Goal: Transaction & Acquisition: Purchase product/service

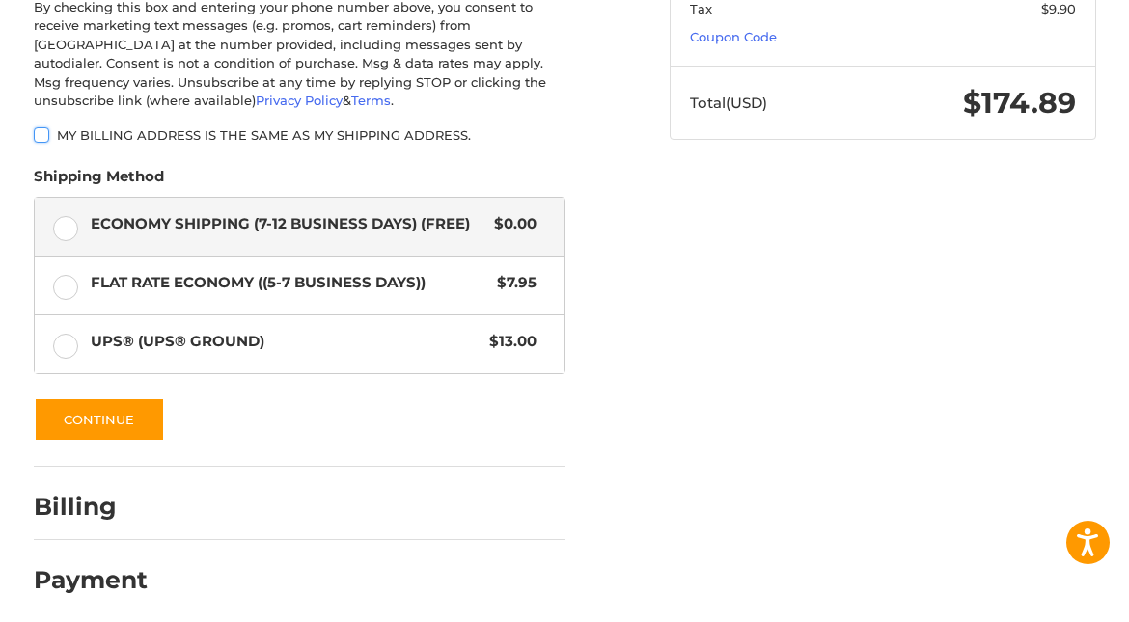
scroll to position [287, 0]
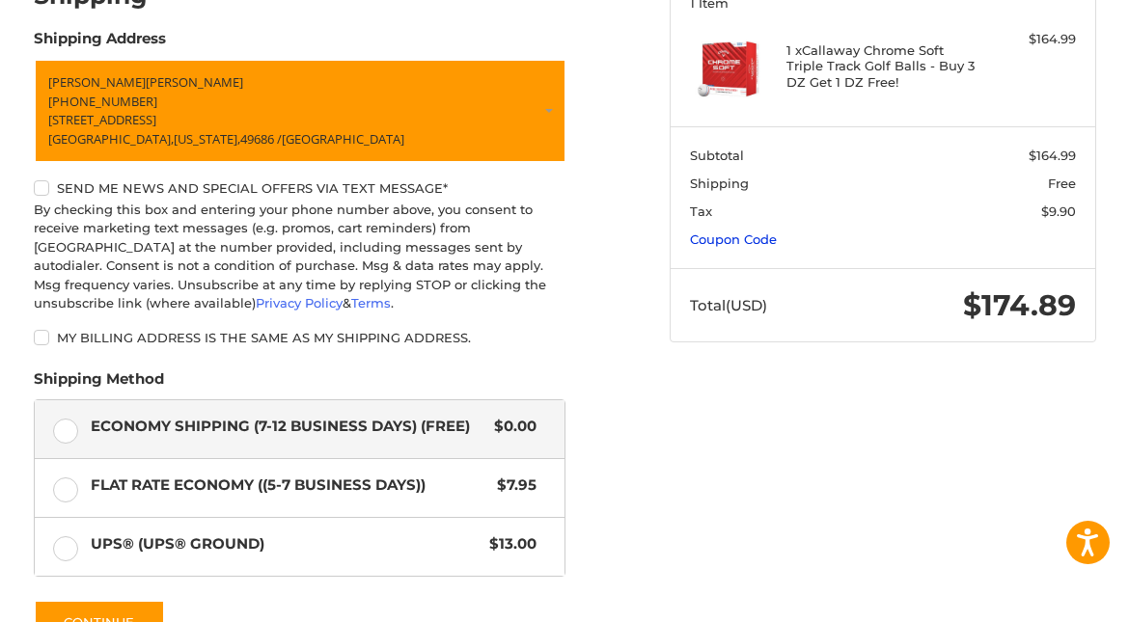
click at [722, 237] on link "Coupon Code" at bounding box center [733, 239] width 87 height 15
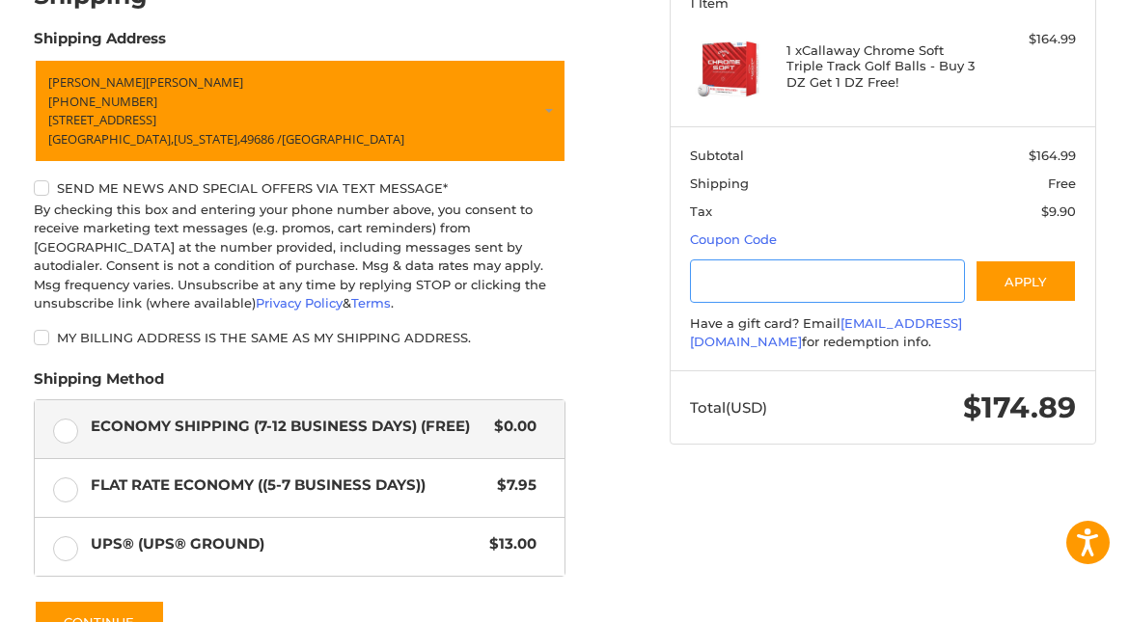
click at [728, 285] on input "Gift Certificate or Coupon Code" at bounding box center [827, 281] width 275 height 43
type input "**********"
click at [1030, 275] on button "Apply" at bounding box center [1026, 281] width 102 height 43
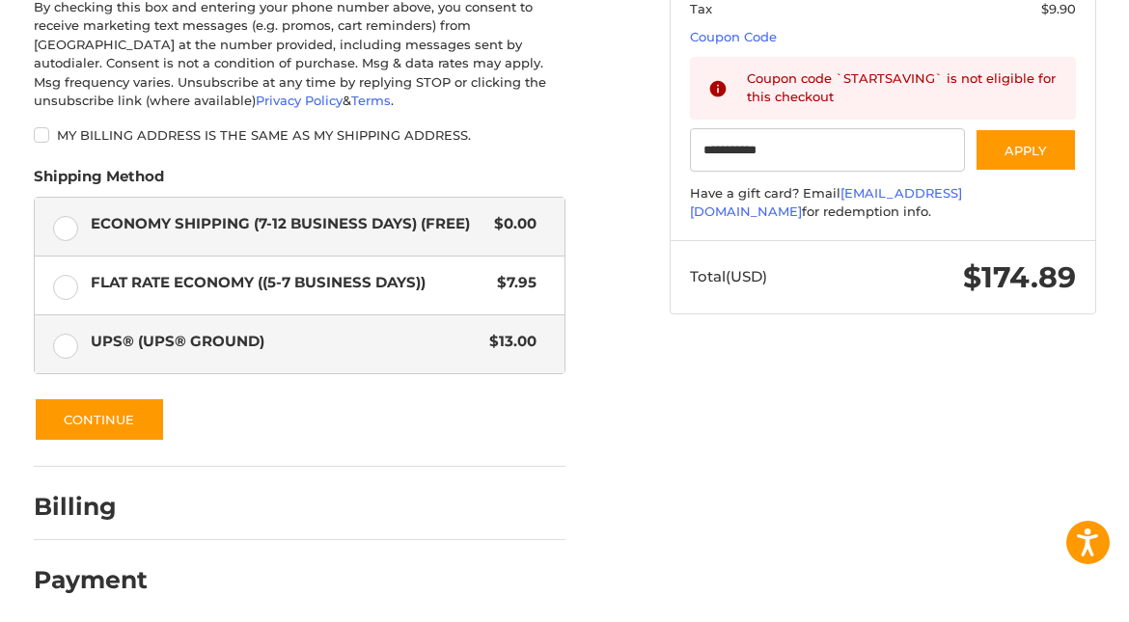
scroll to position [492, 0]
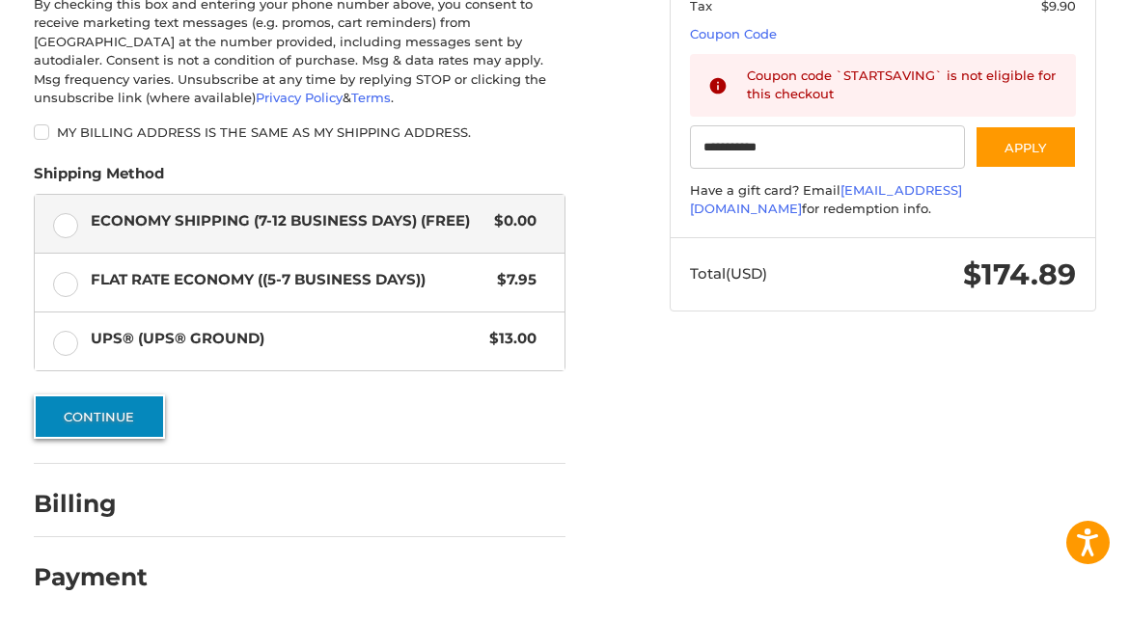
click at [112, 407] on button "Continue" at bounding box center [99, 417] width 131 height 44
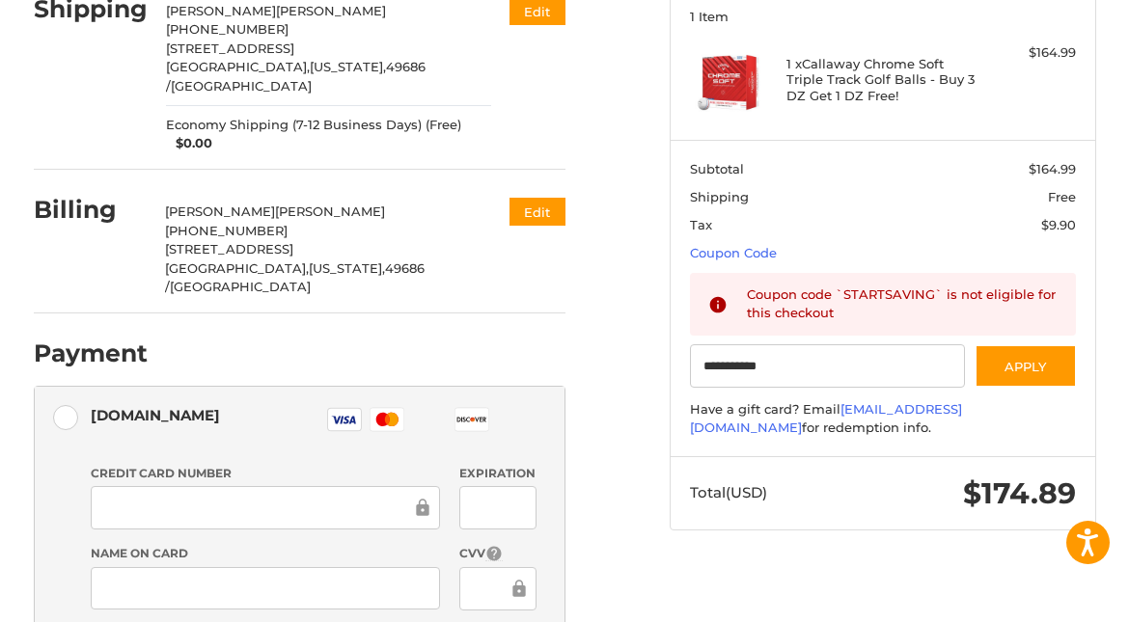
scroll to position [0, 0]
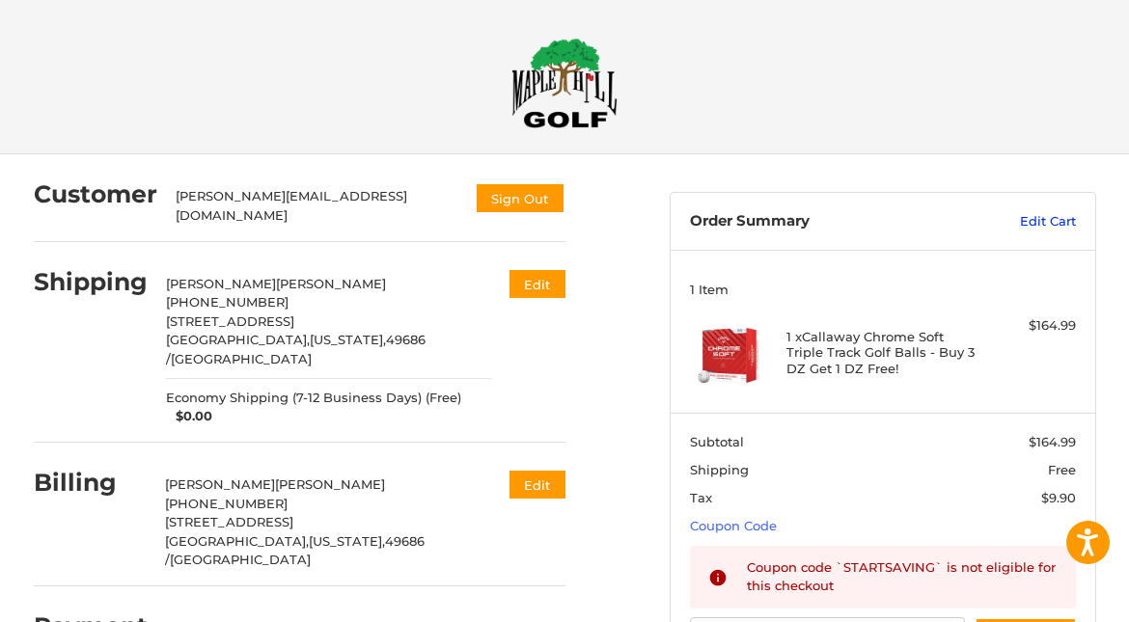
click at [1035, 219] on link "Edit Cart" at bounding box center [1014, 221] width 124 height 19
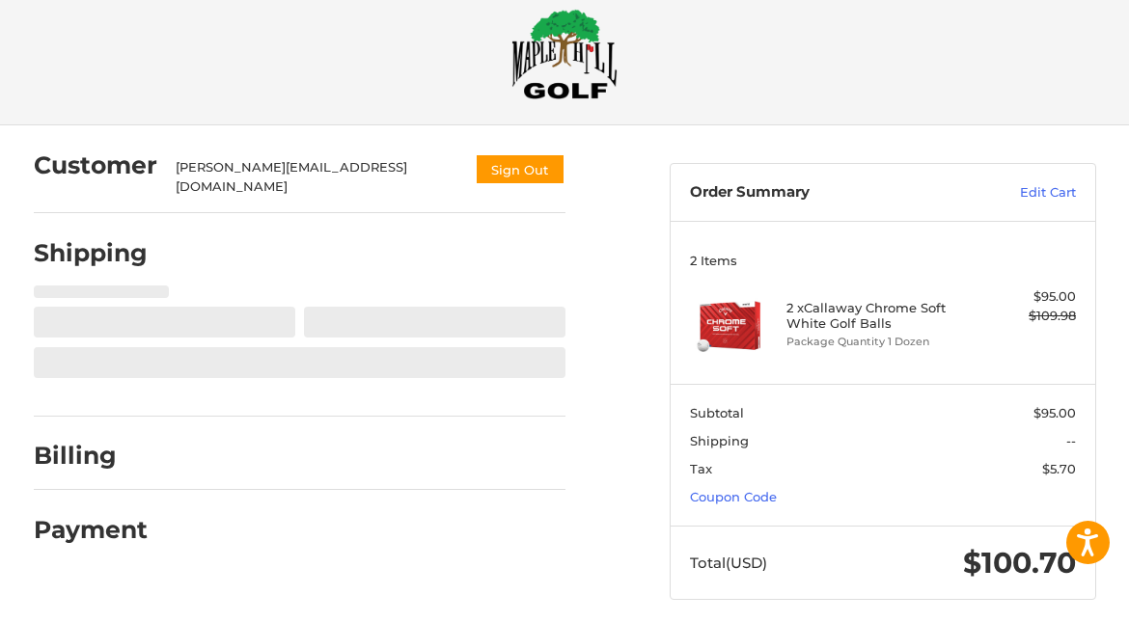
scroll to position [44, 0]
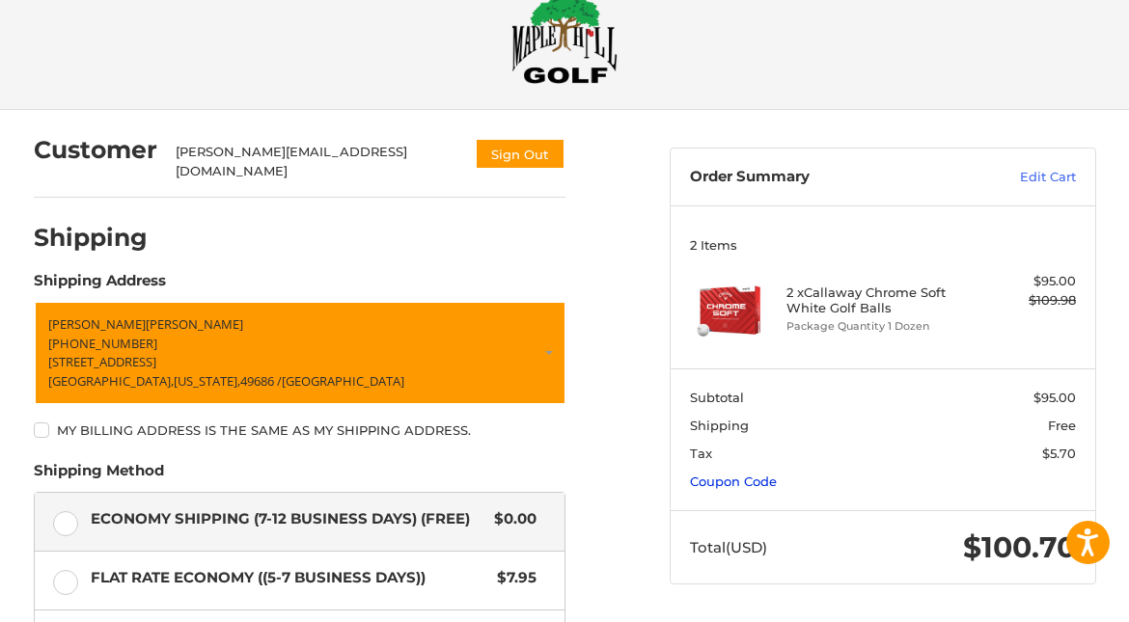
click at [742, 478] on link "Coupon Code" at bounding box center [733, 481] width 87 height 15
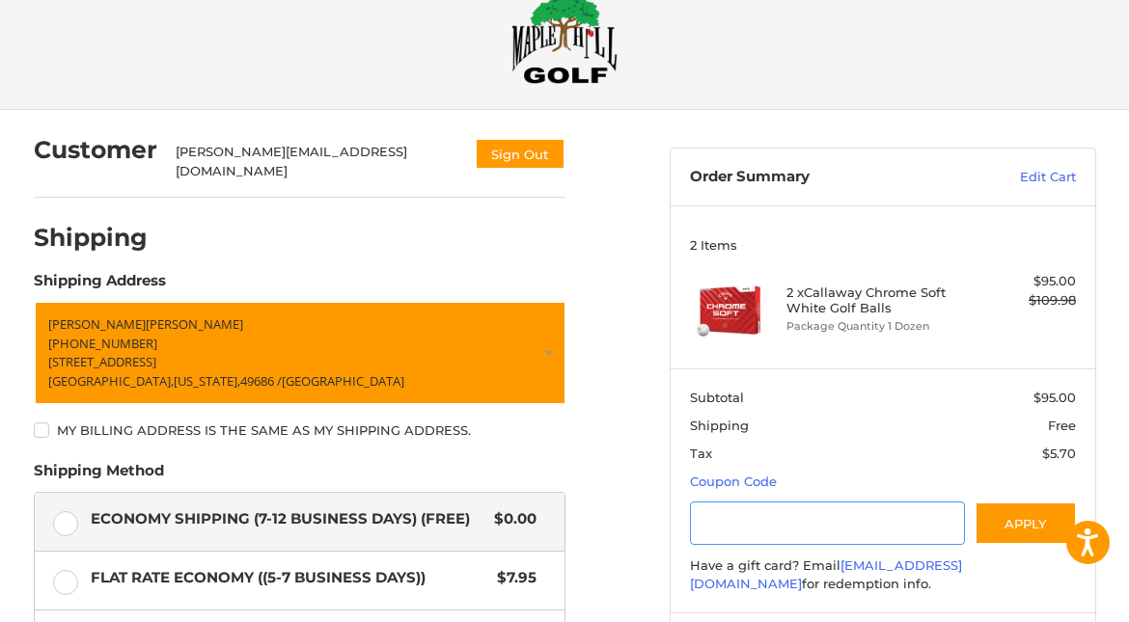
click at [745, 523] on input "Gift Certificate or Coupon Code" at bounding box center [827, 523] width 275 height 43
type input "**********"
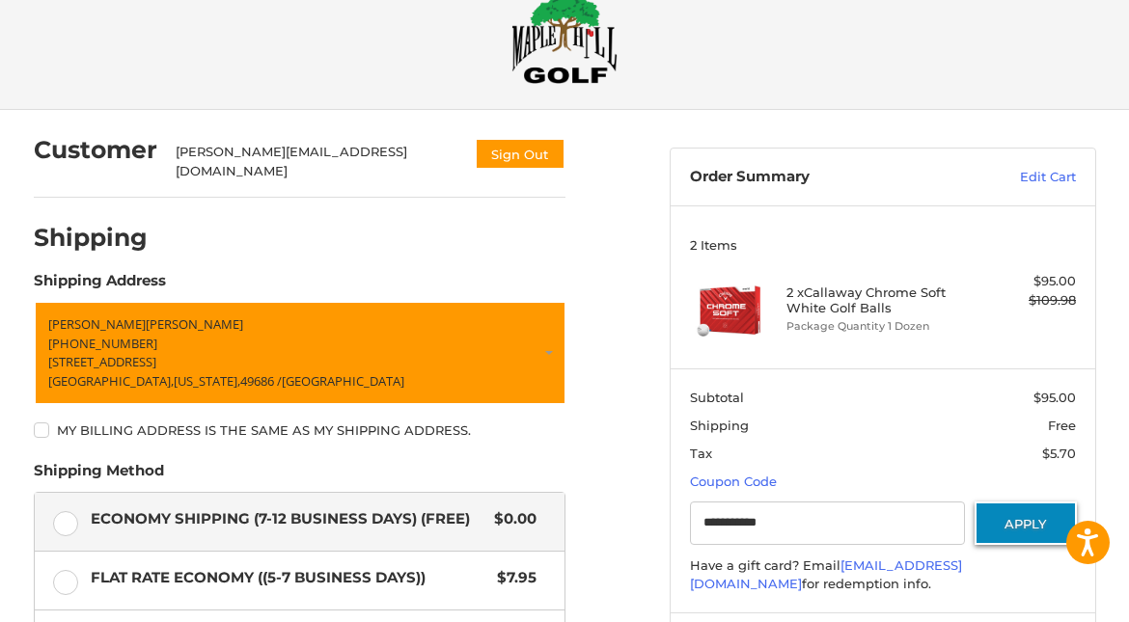
click at [1034, 524] on button "Apply" at bounding box center [1026, 523] width 102 height 43
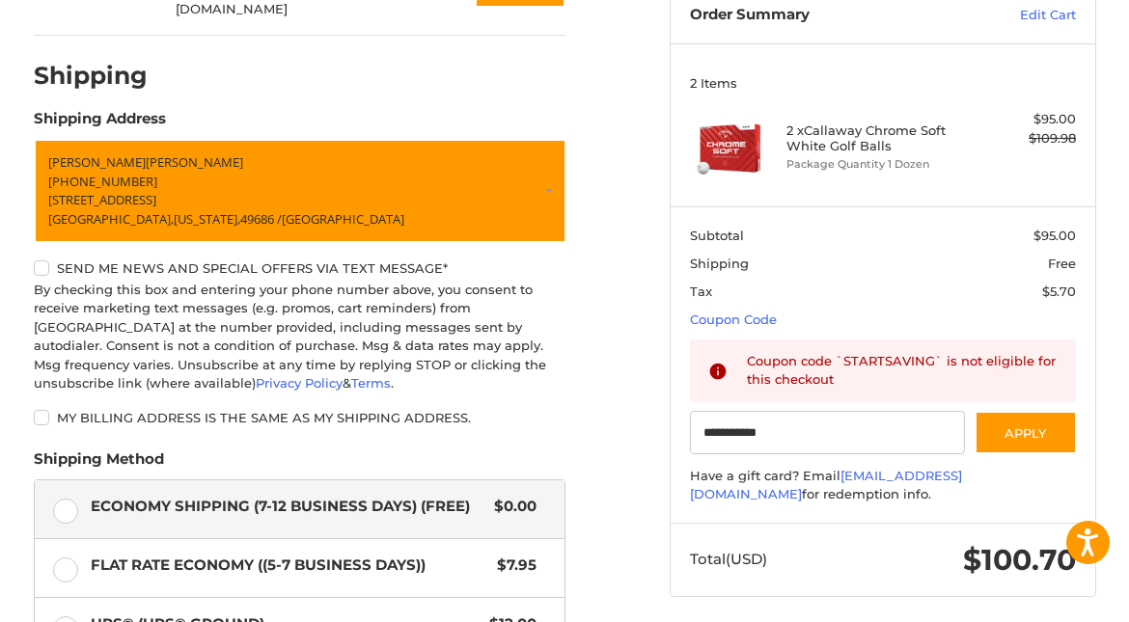
scroll to position [0, 0]
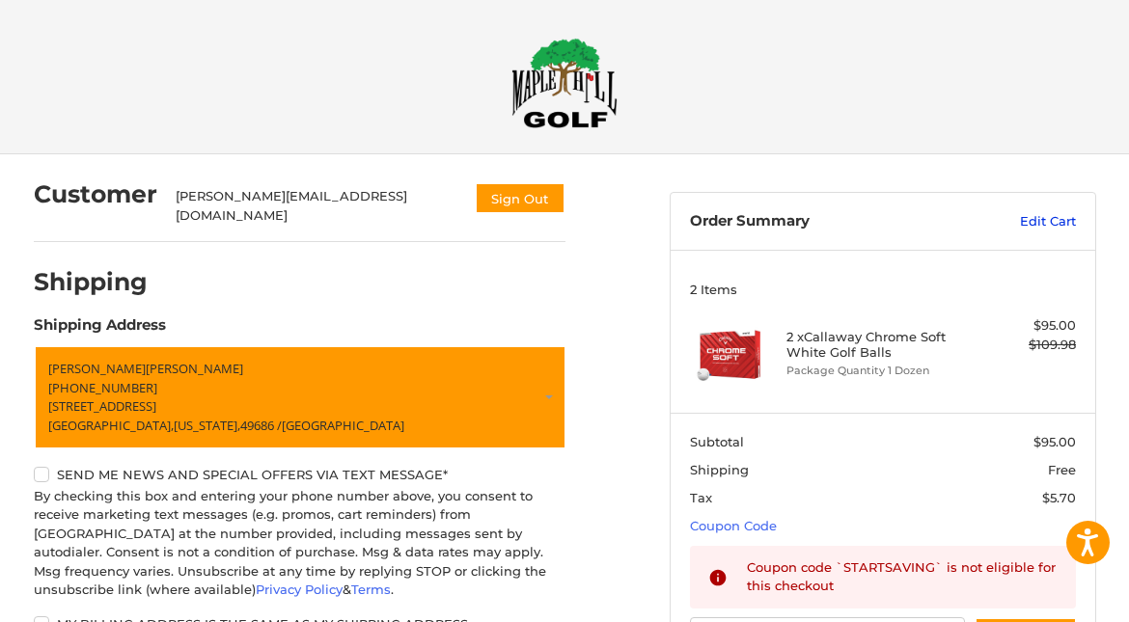
click at [1037, 217] on link "Edit Cart" at bounding box center [1014, 221] width 124 height 19
